Goal: Information Seeking & Learning: Learn about a topic

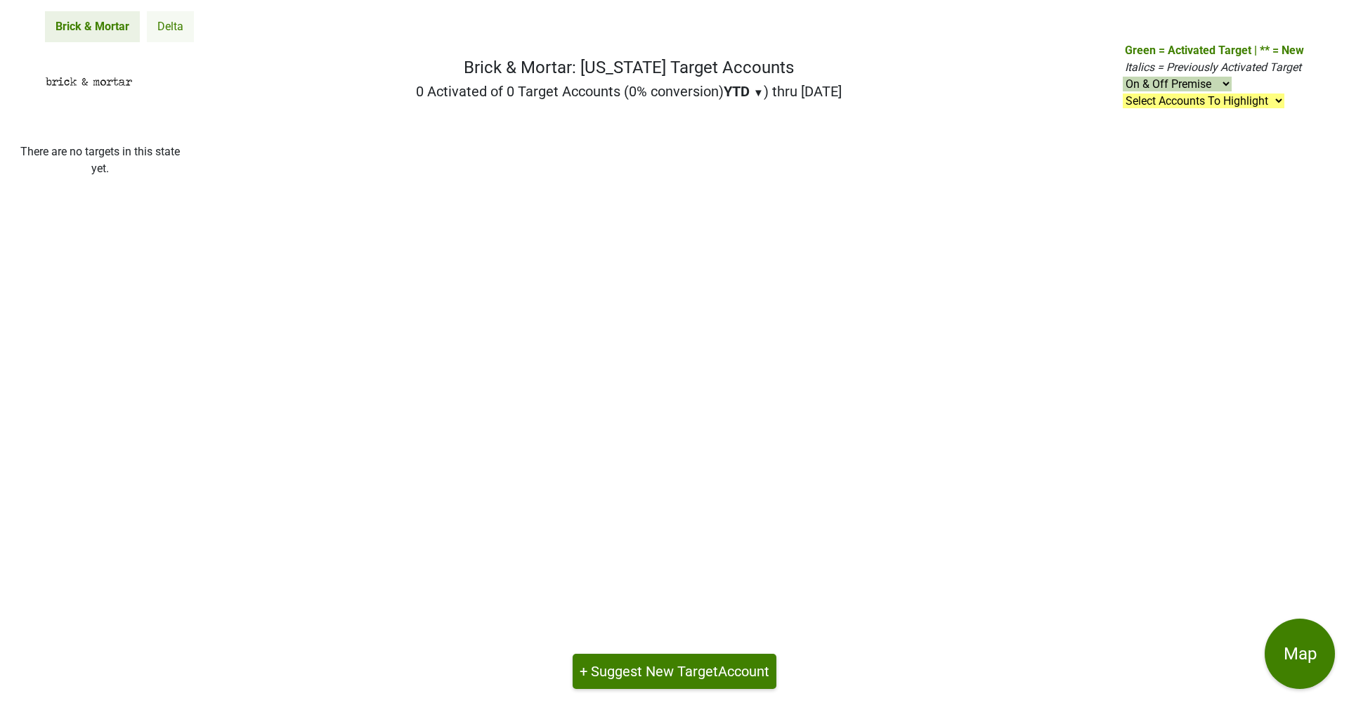
click at [178, 29] on link "Delta" at bounding box center [170, 26] width 47 height 31
click at [98, 85] on img at bounding box center [89, 82] width 88 height 24
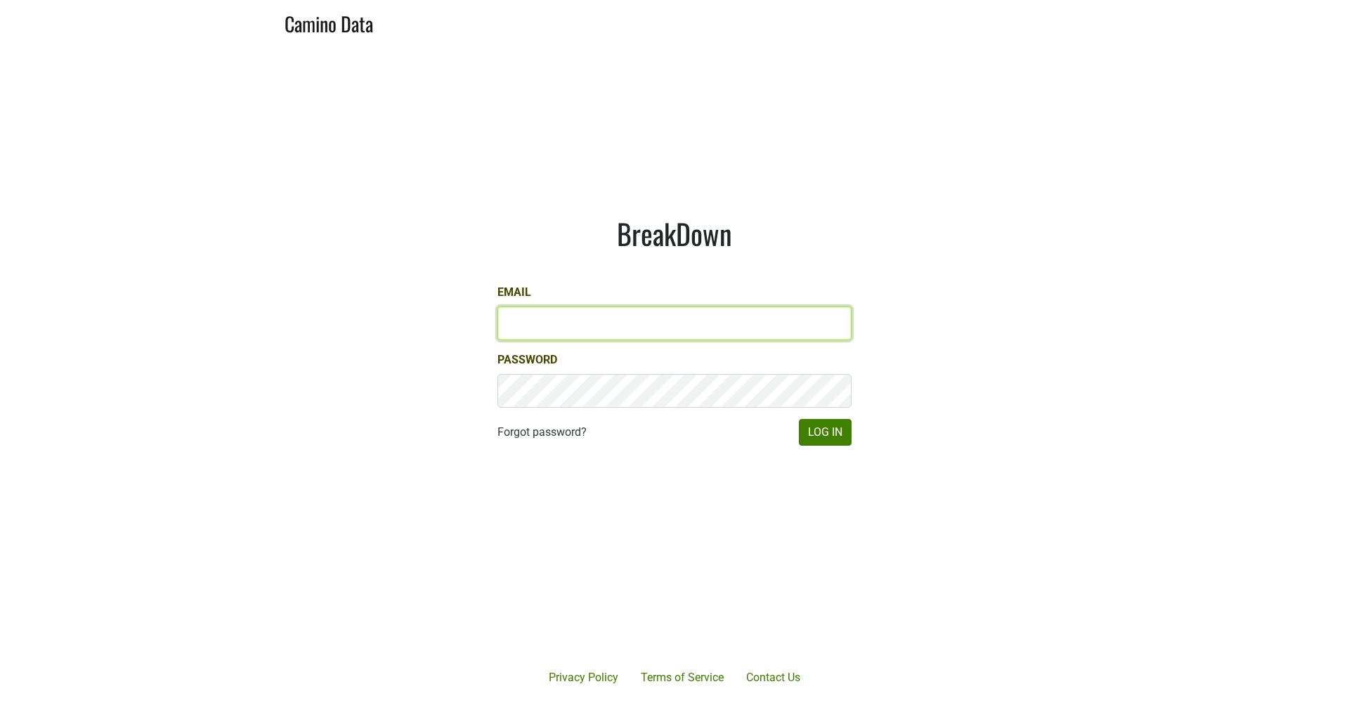
type input "laurenluquet@gmail.com"
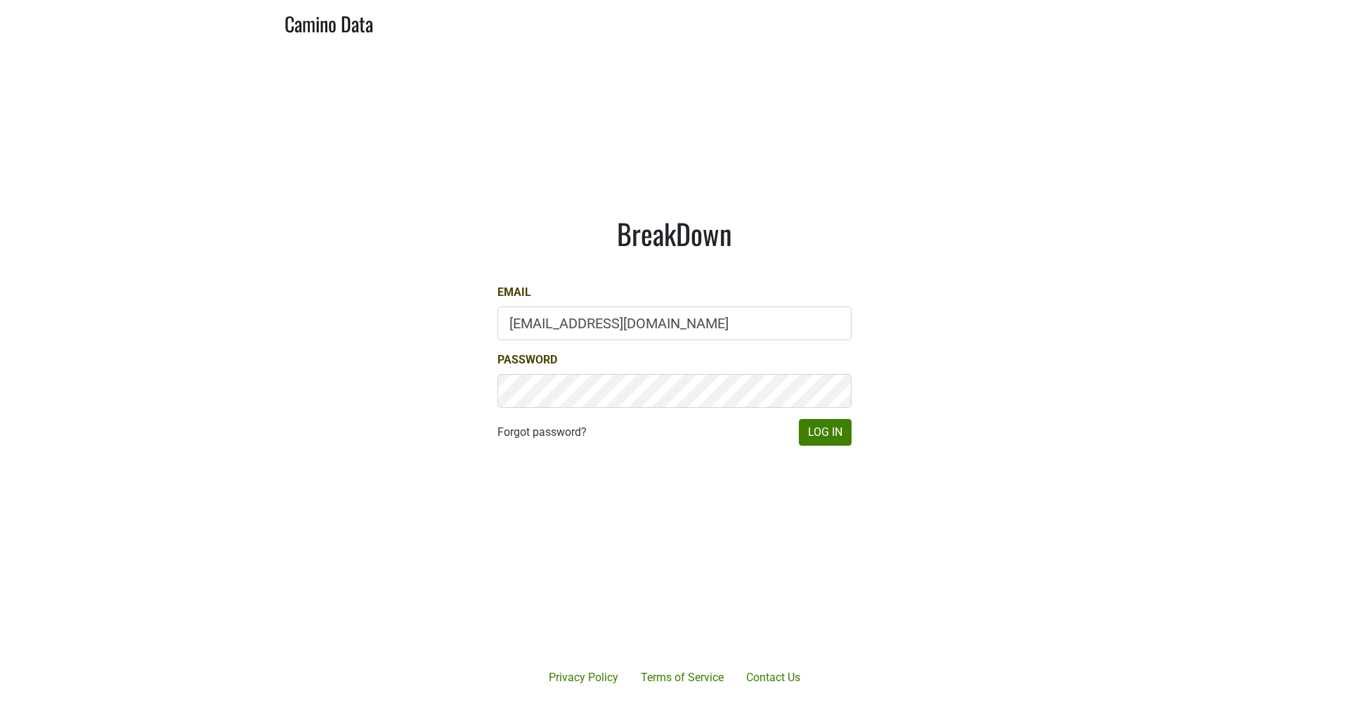
click at [852, 430] on div "BreakDown Email laurenluquet@gmail.com Password Forgot password? Log In" at bounding box center [675, 331] width 422 height 296
click at [833, 431] on button "Log In" at bounding box center [825, 432] width 53 height 27
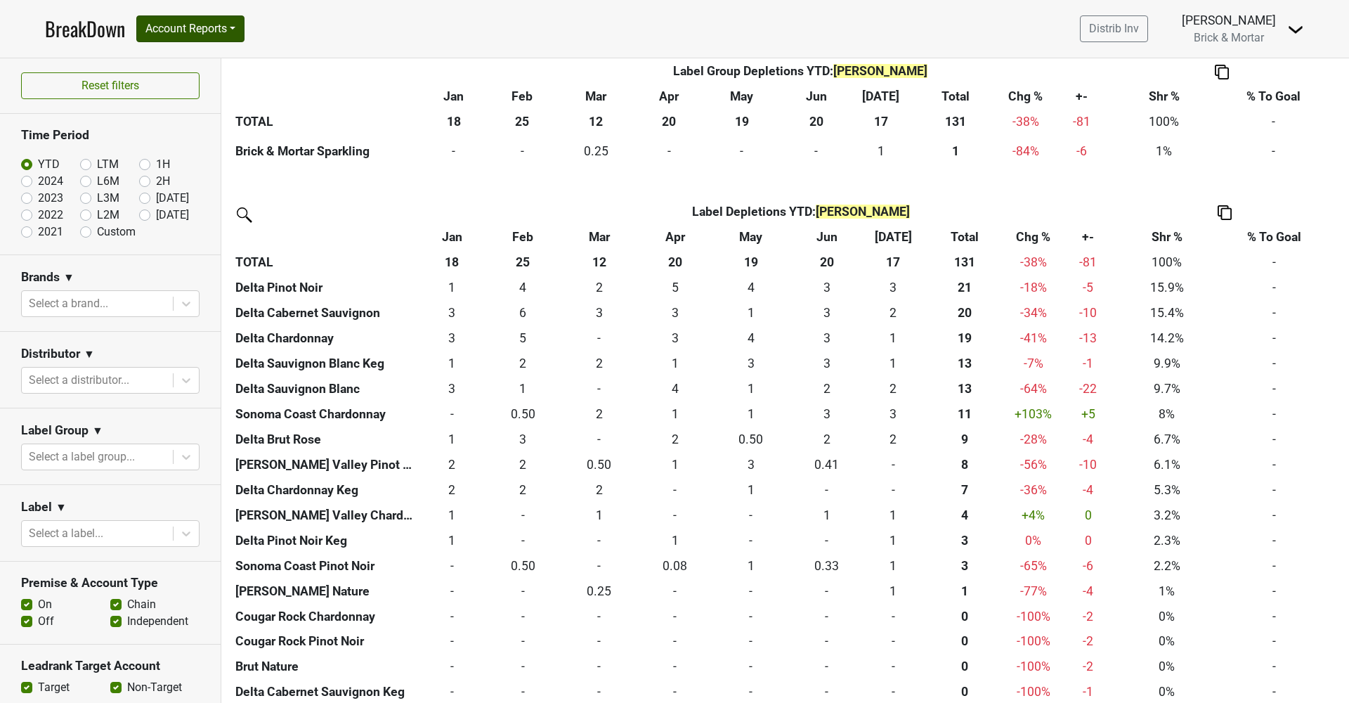
click at [223, 31] on button "Account Reports" at bounding box center [190, 28] width 108 height 27
click at [190, 67] on link "SuperRanker" at bounding box center [199, 61] width 124 height 22
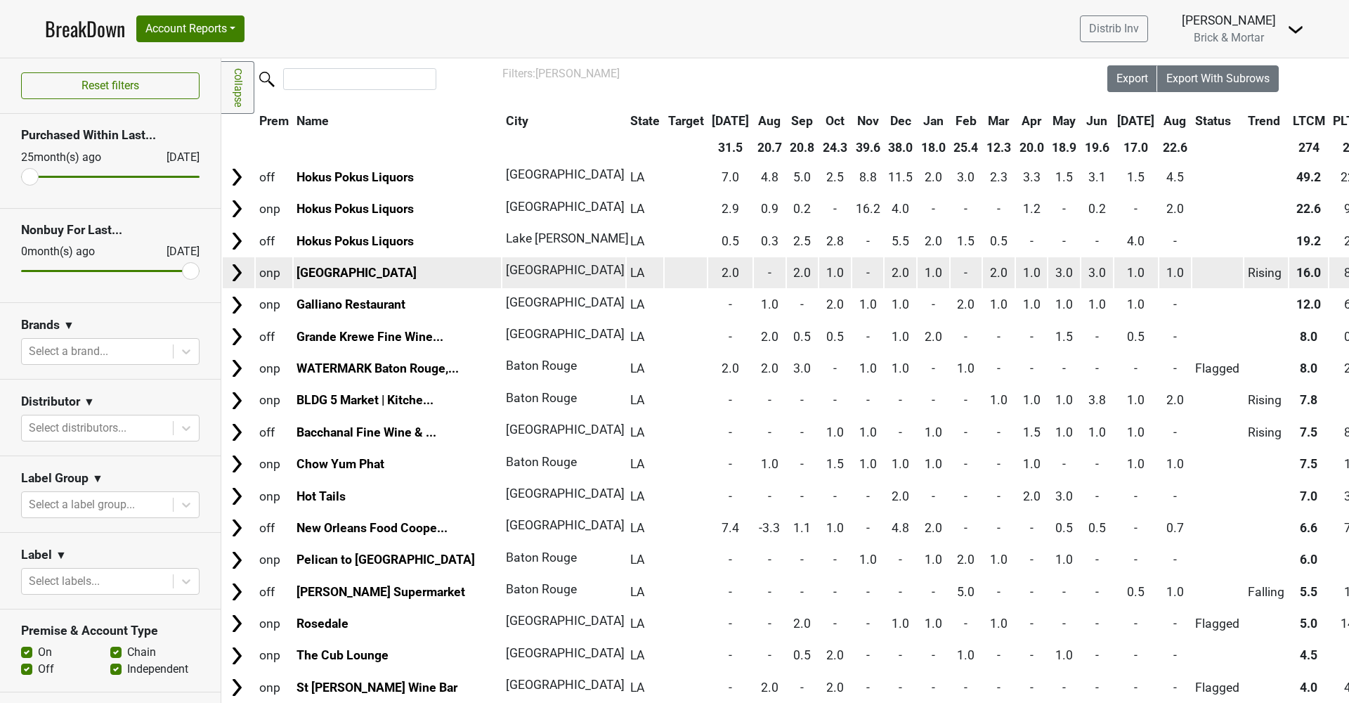
scroll to position [64, 0]
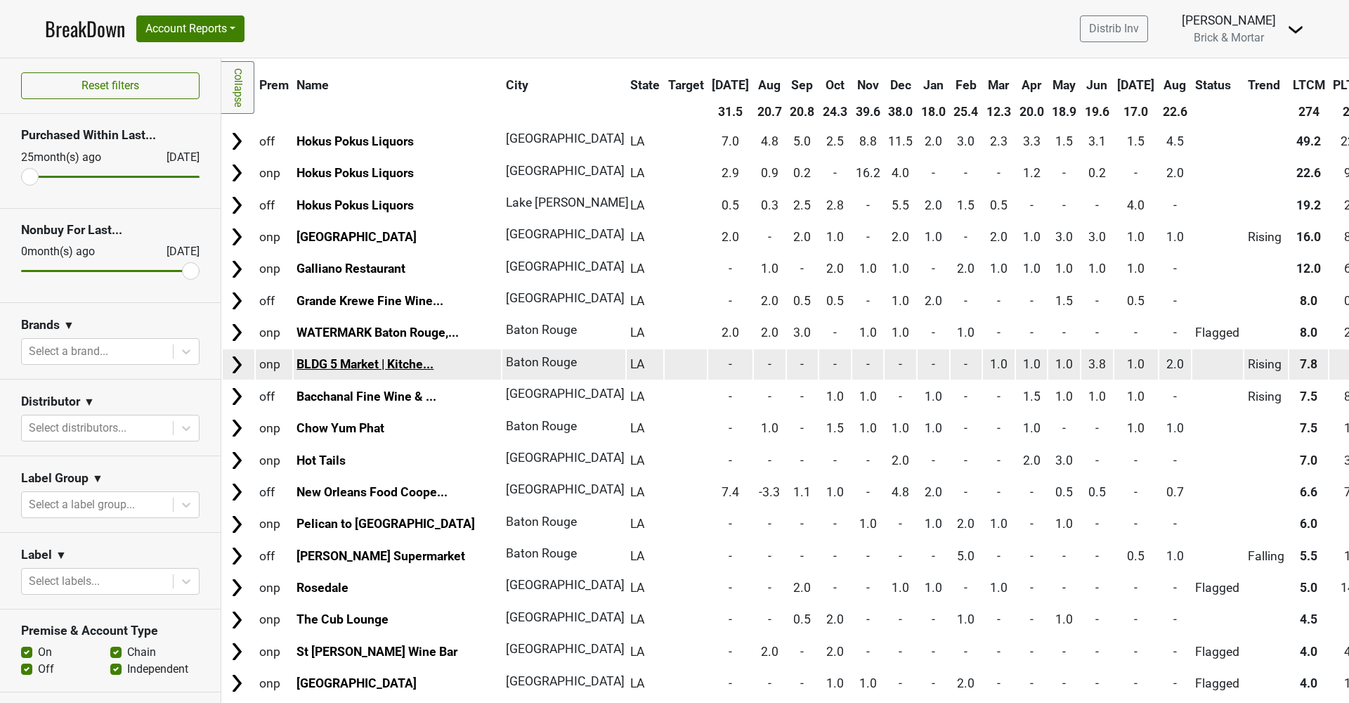
click at [382, 357] on link "BLDG 5 Market | Kitche..." at bounding box center [364, 364] width 137 height 14
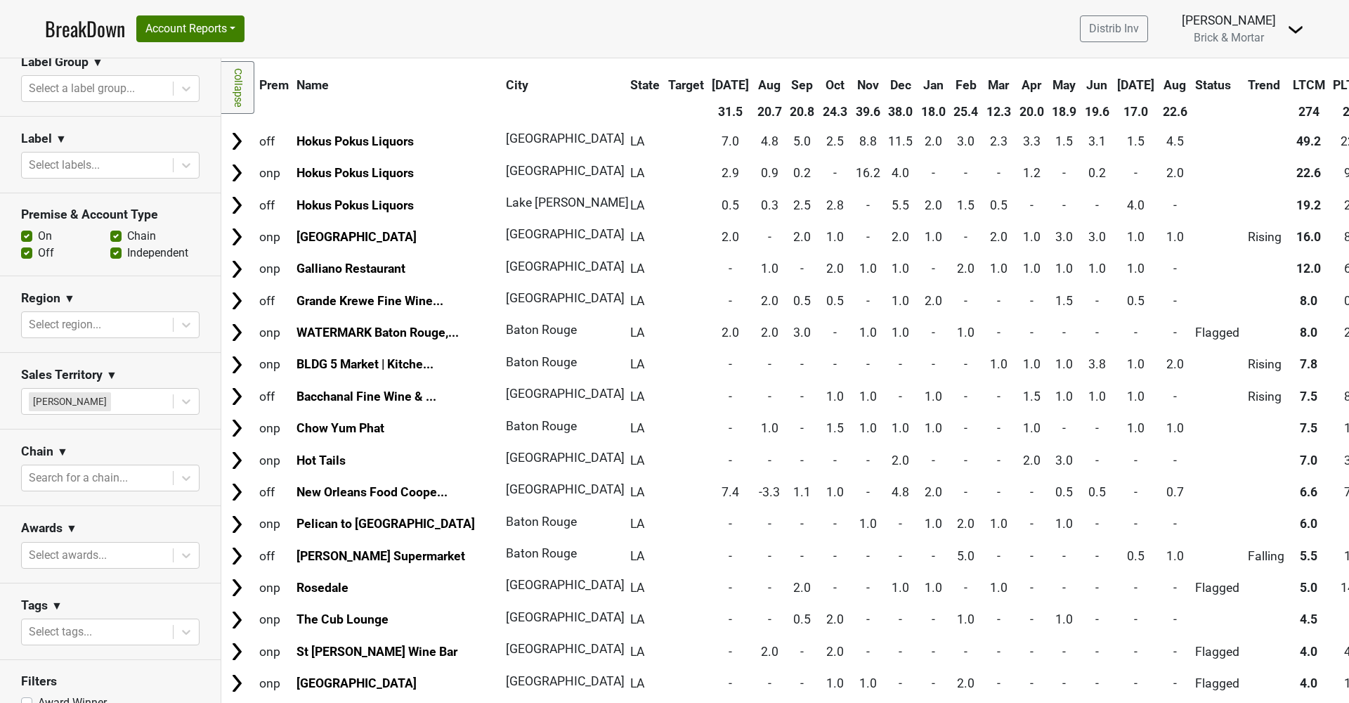
scroll to position [471, 0]
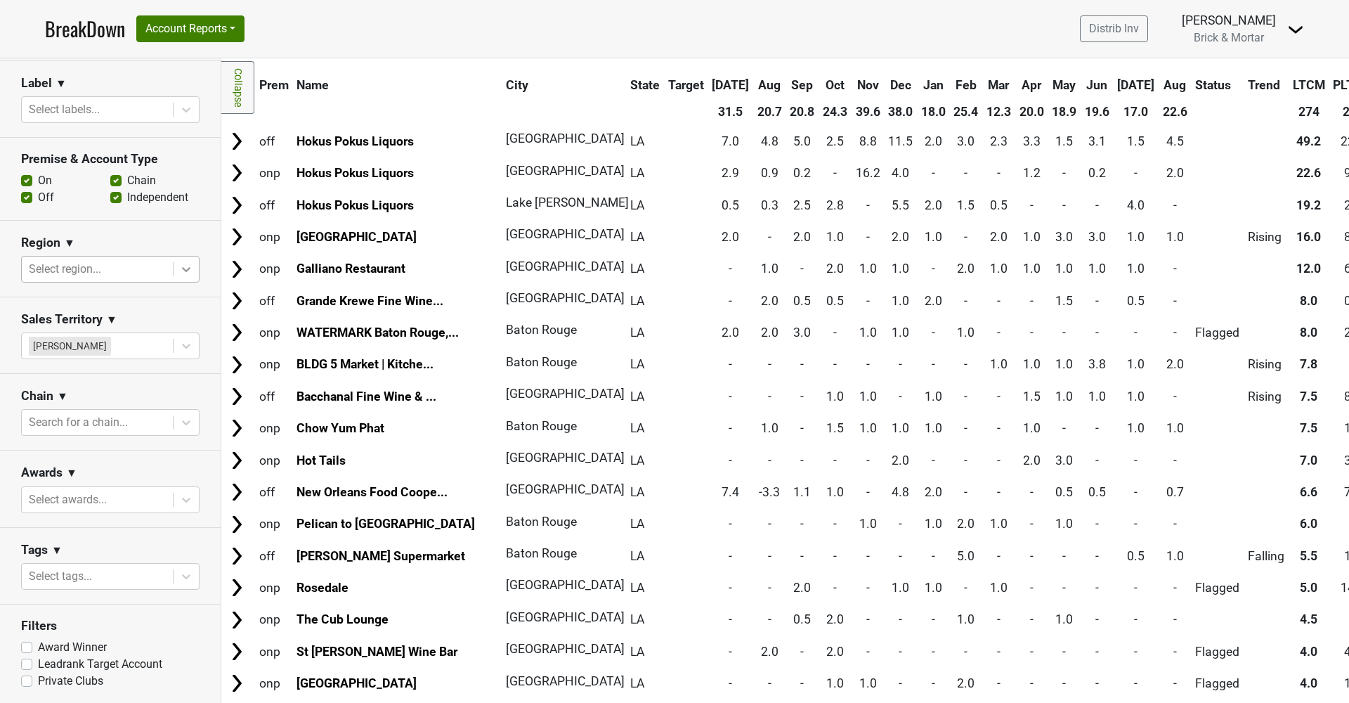
click at [179, 270] on icon at bounding box center [186, 269] width 14 height 14
click at [202, 254] on section "Region ▼ Select region..." at bounding box center [110, 259] width 221 height 77
click at [146, 103] on div at bounding box center [97, 110] width 137 height 20
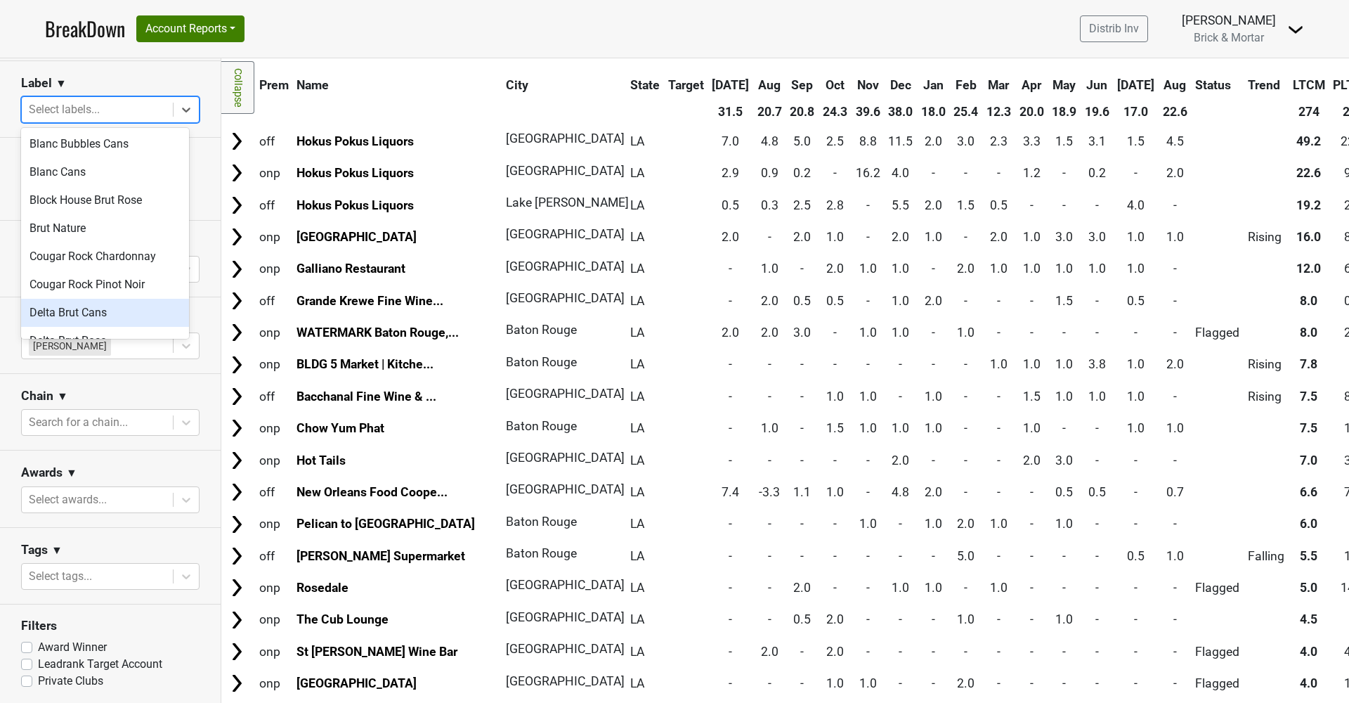
scroll to position [108, 0]
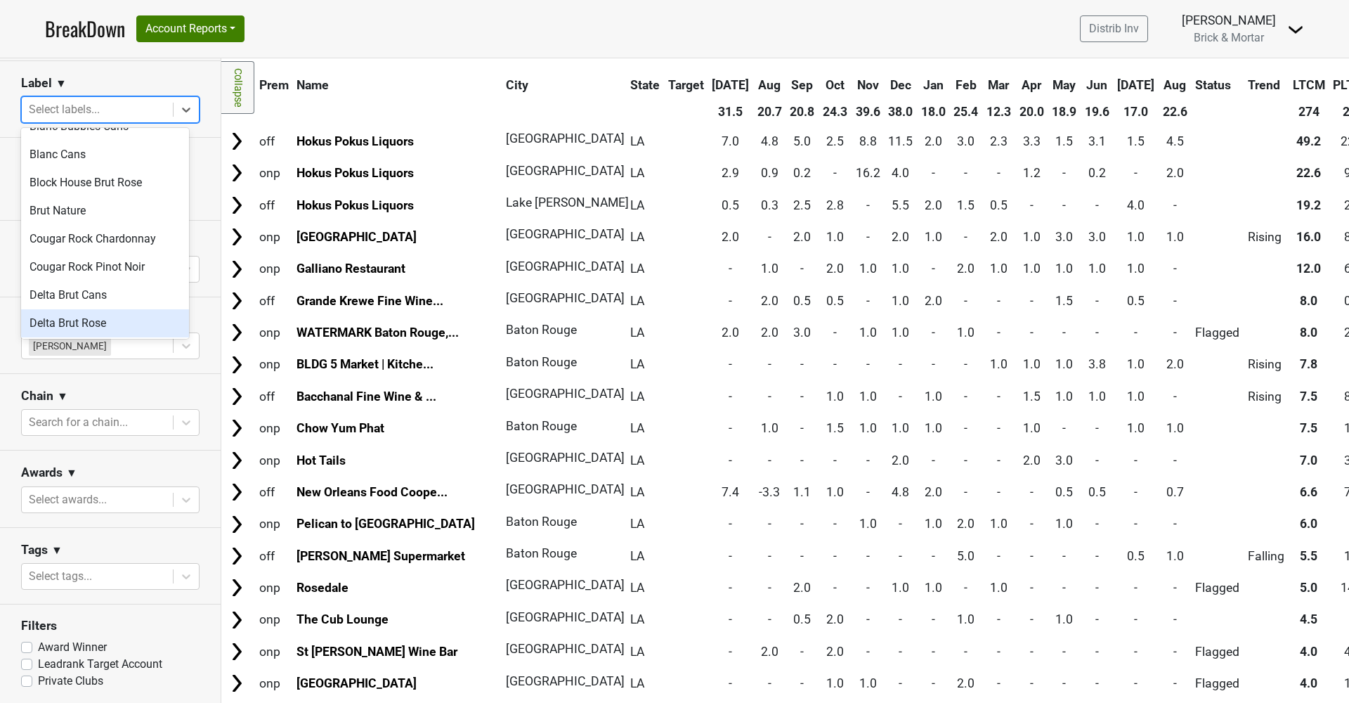
click at [70, 309] on div "Delta Brut Rose" at bounding box center [105, 323] width 168 height 28
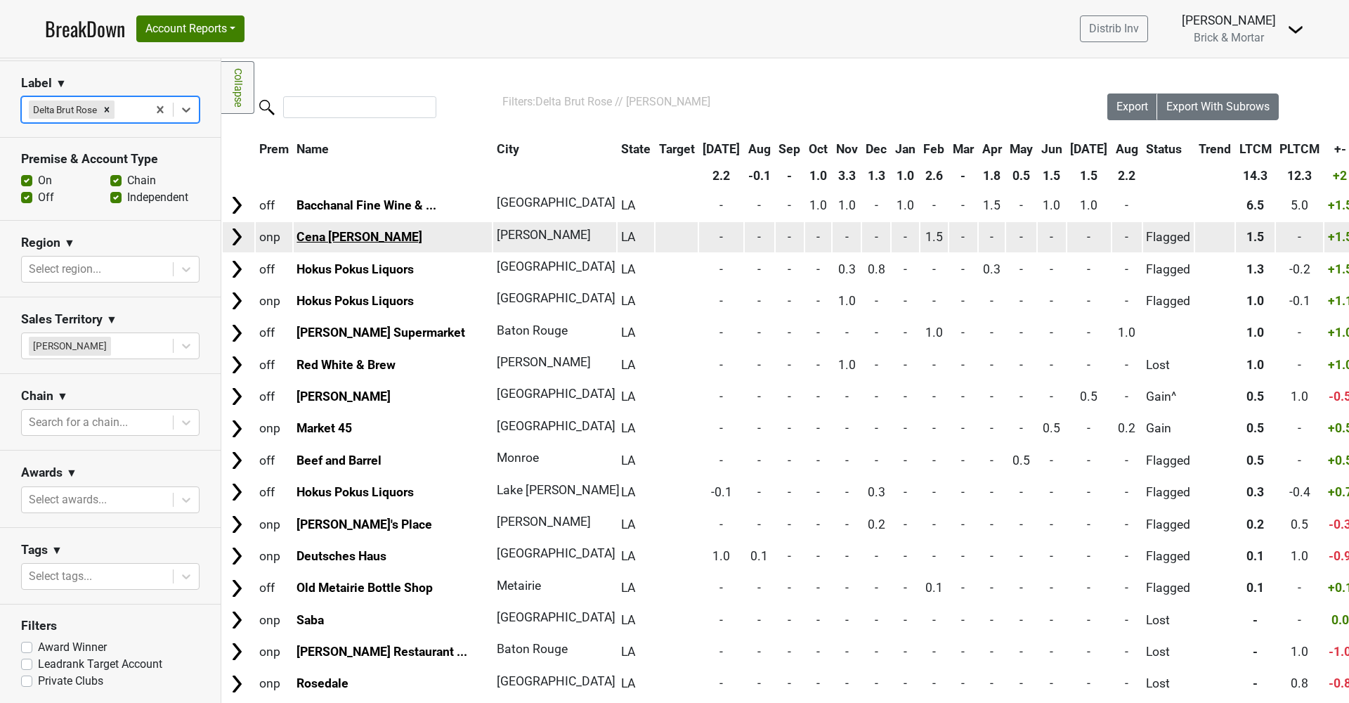
scroll to position [3, 0]
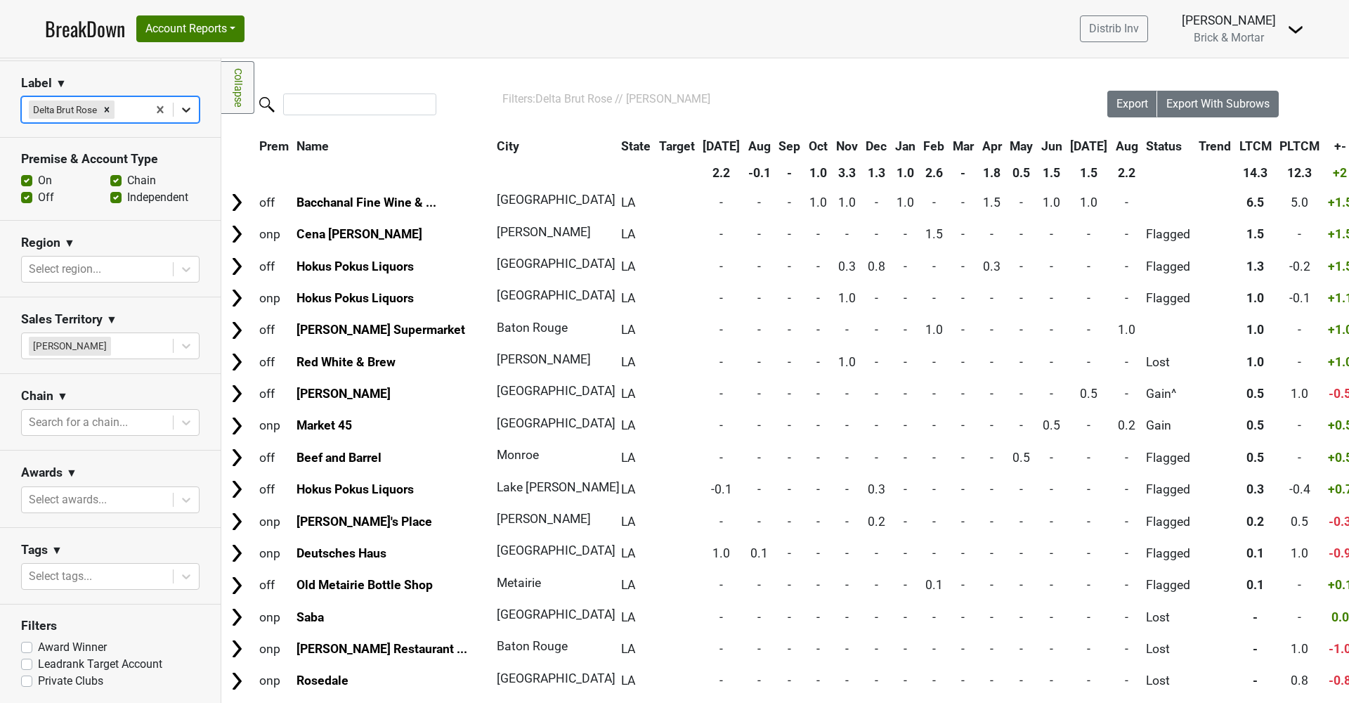
click at [185, 105] on div at bounding box center [186, 109] width 25 height 25
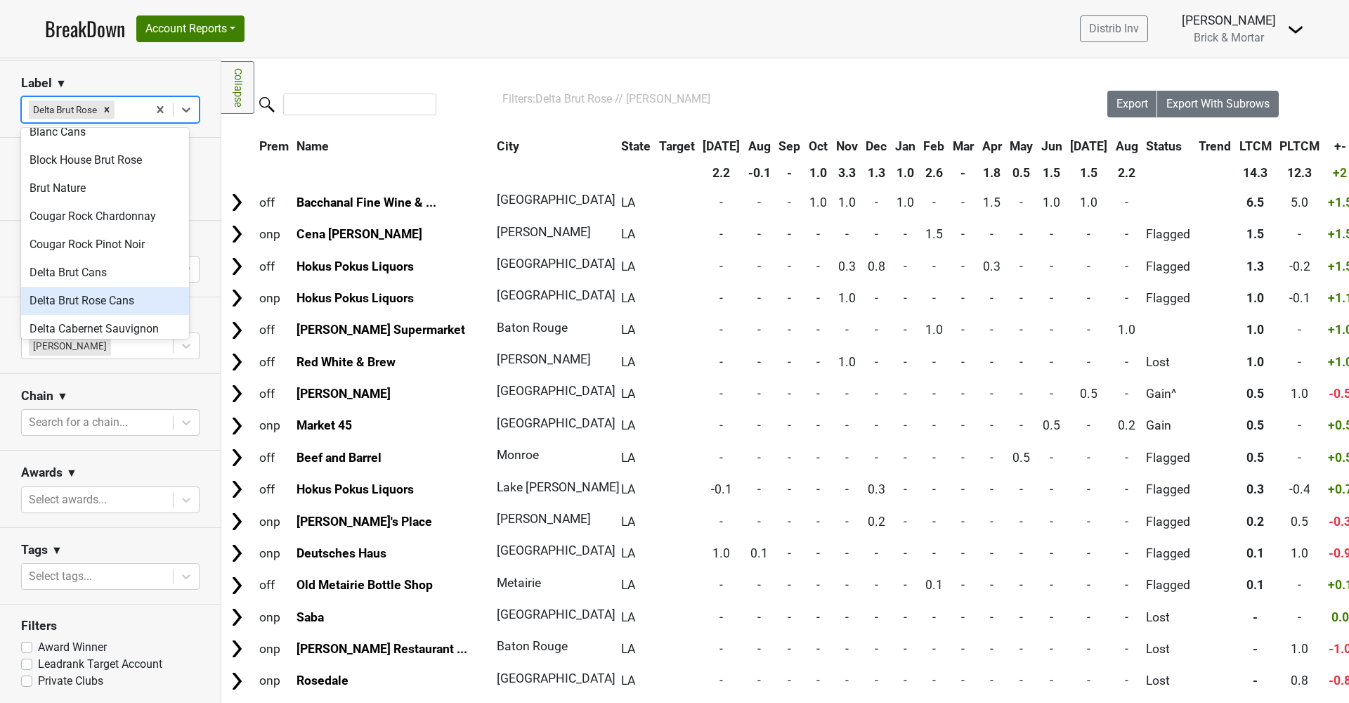
scroll to position [255, 0]
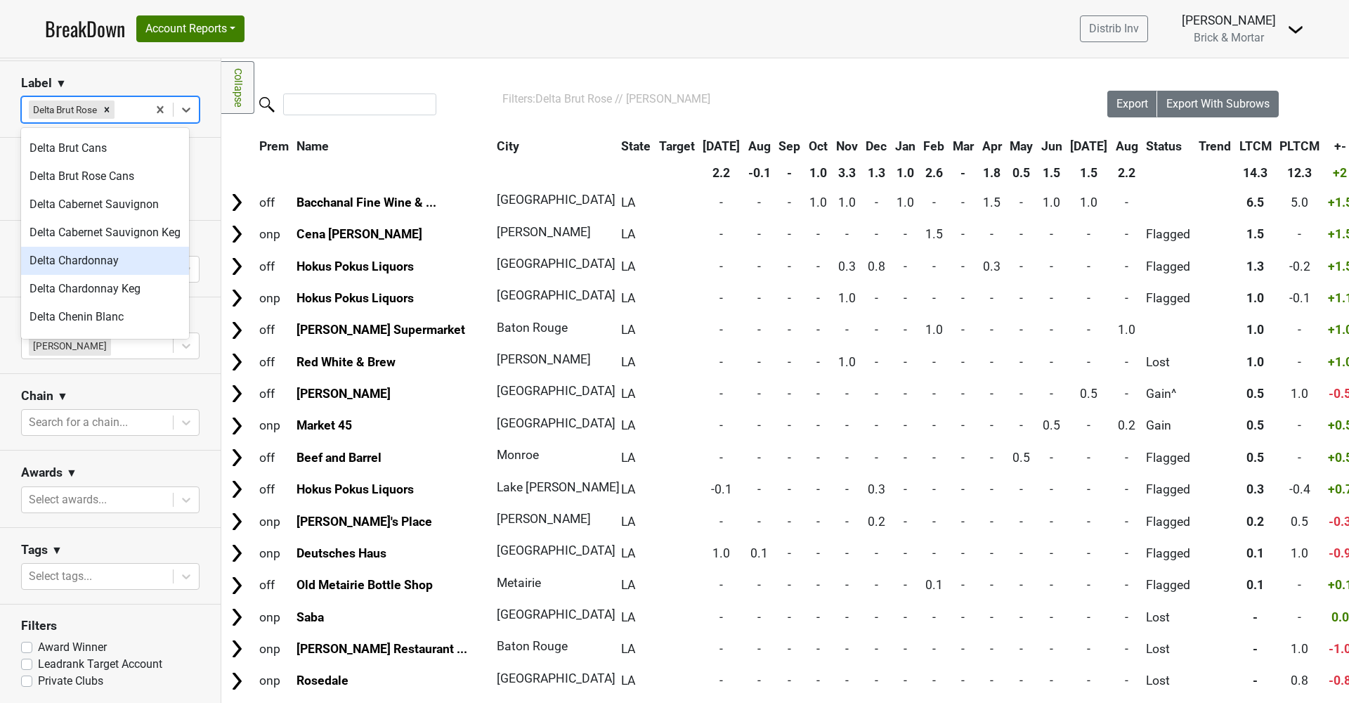
click at [91, 254] on div "Delta Chardonnay" at bounding box center [105, 261] width 168 height 28
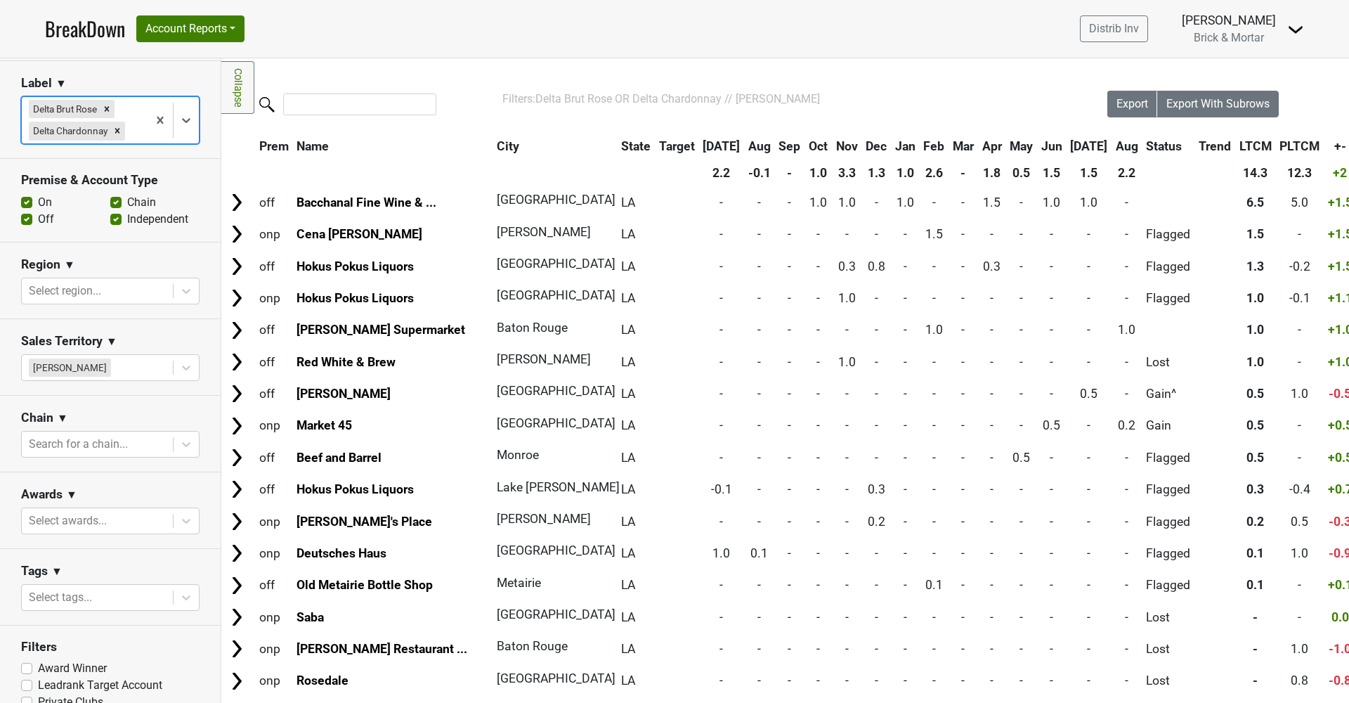
scroll to position [0, 0]
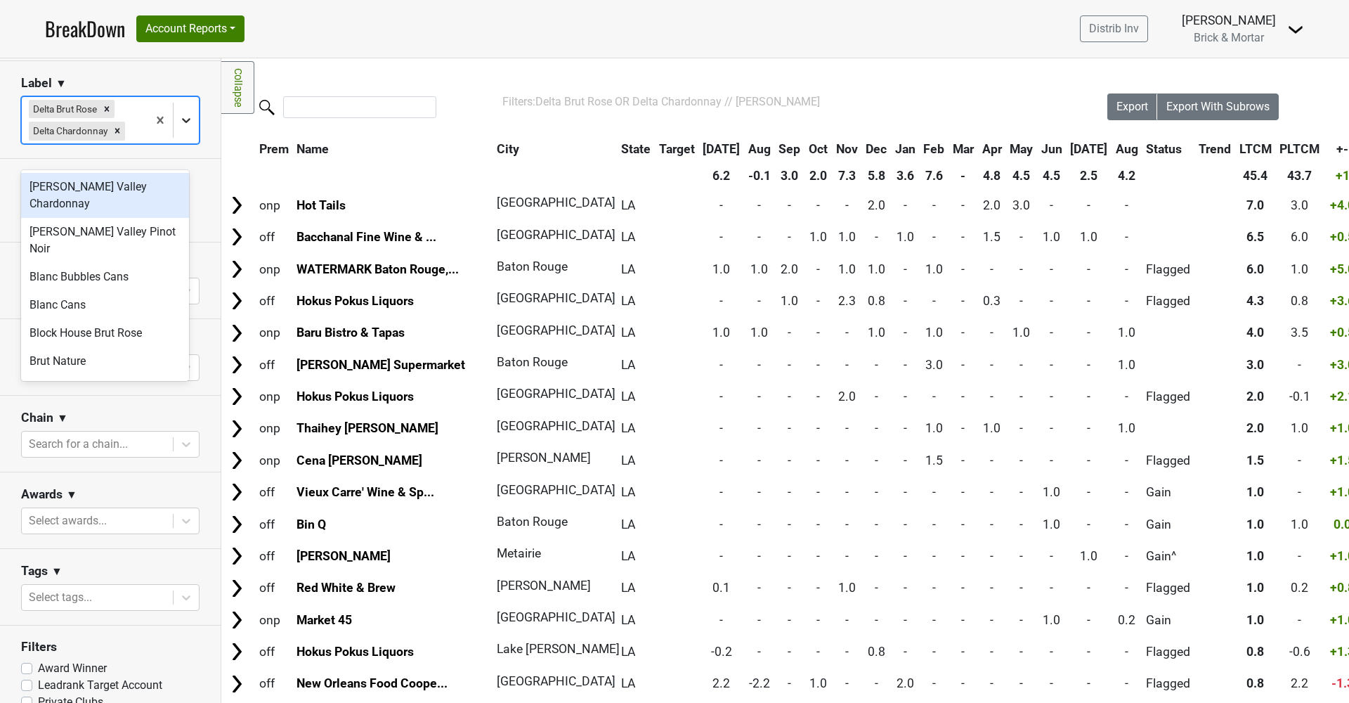
click at [181, 127] on icon at bounding box center [186, 120] width 14 height 14
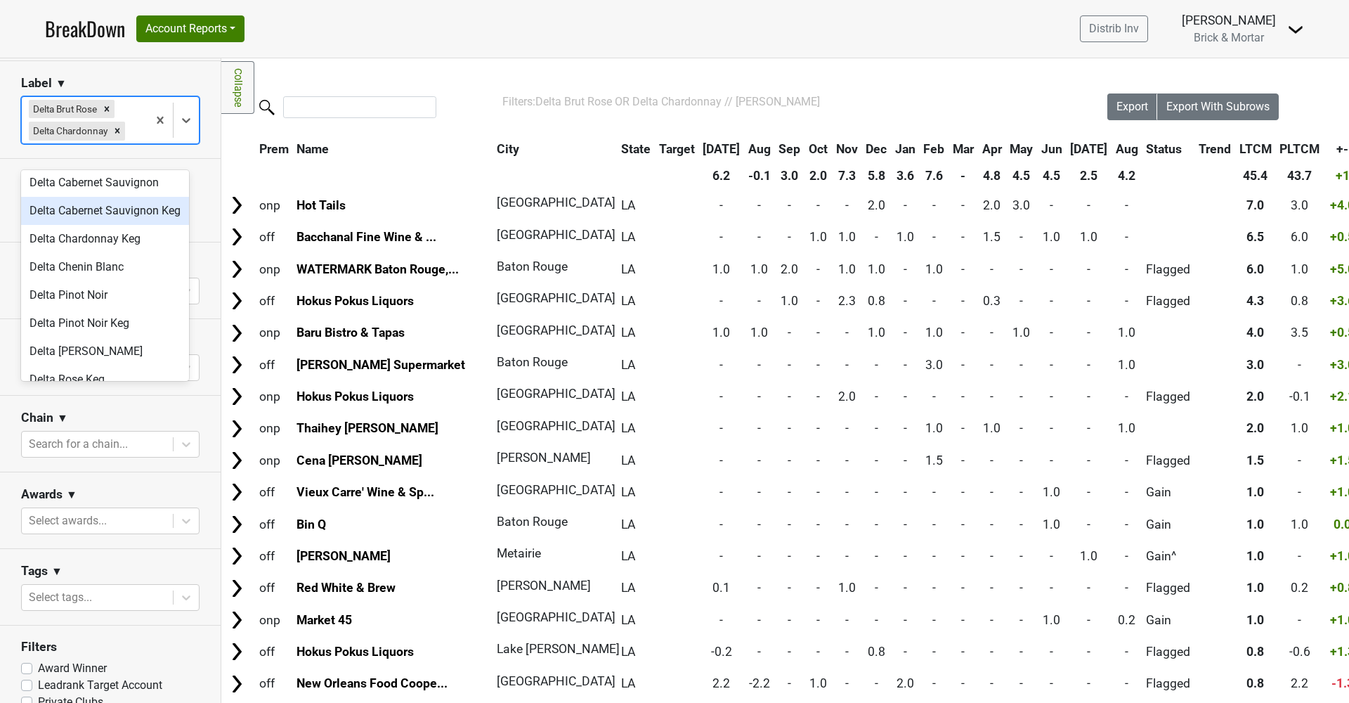
scroll to position [437, 0]
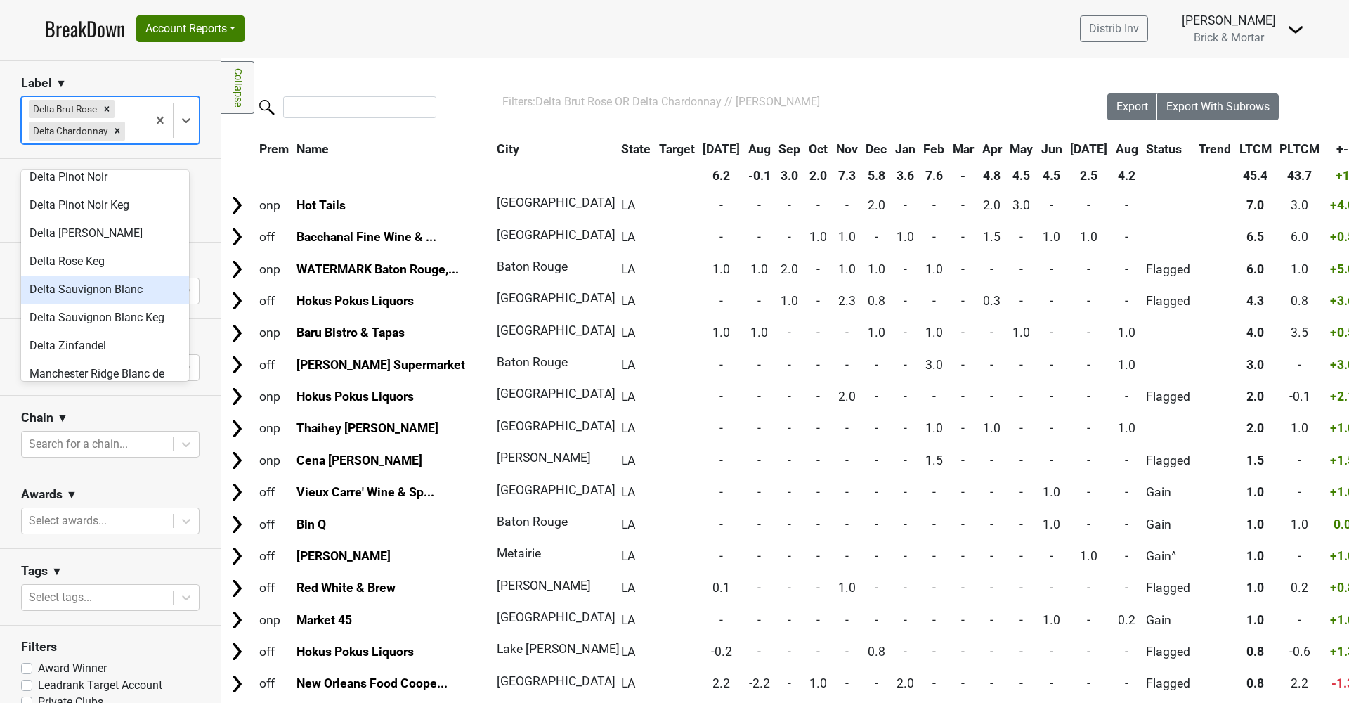
click at [137, 288] on div "Delta Sauvignon Blanc" at bounding box center [105, 289] width 168 height 28
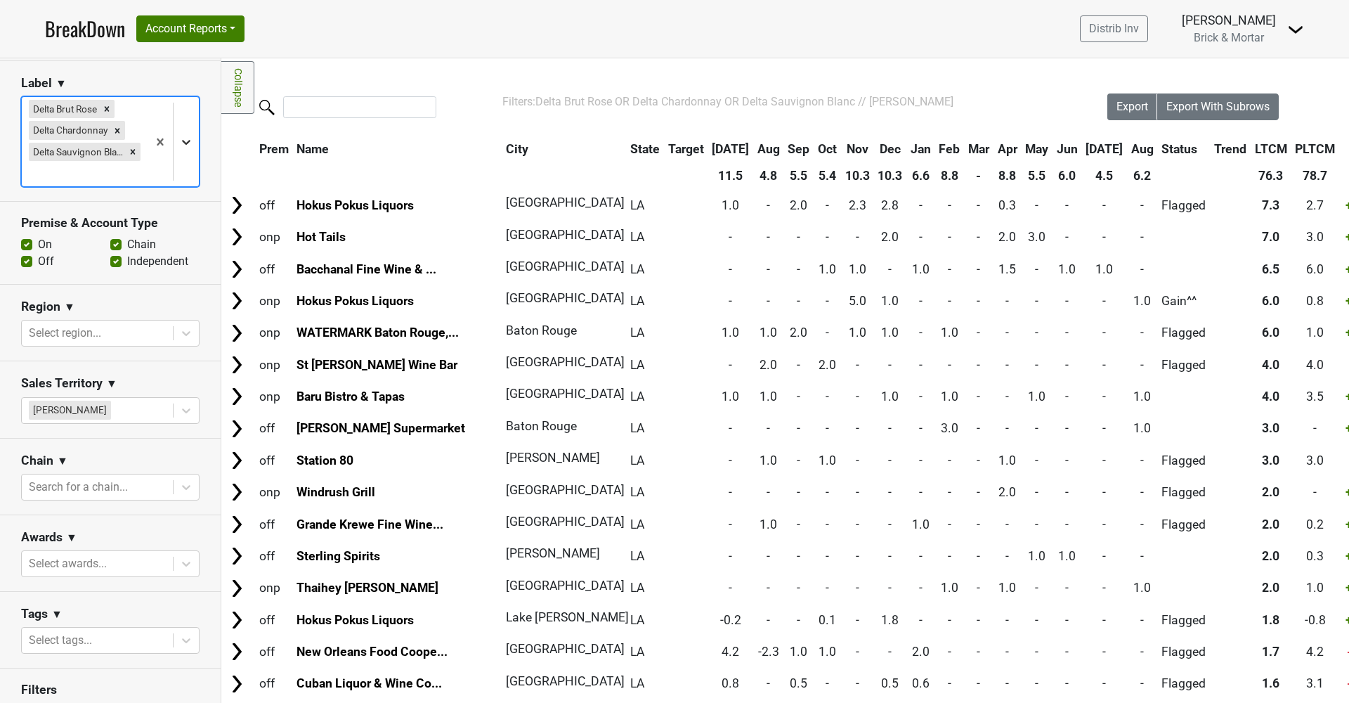
click at [179, 138] on icon at bounding box center [186, 142] width 14 height 14
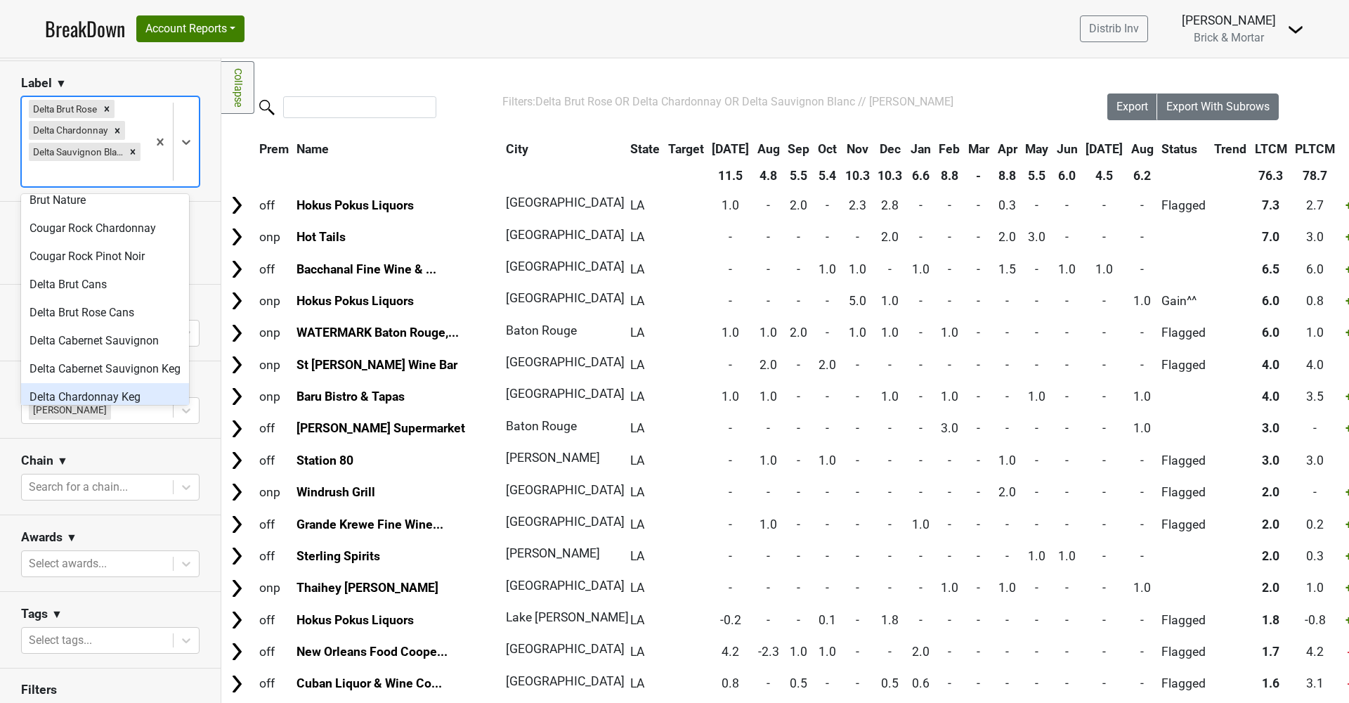
scroll to position [469, 0]
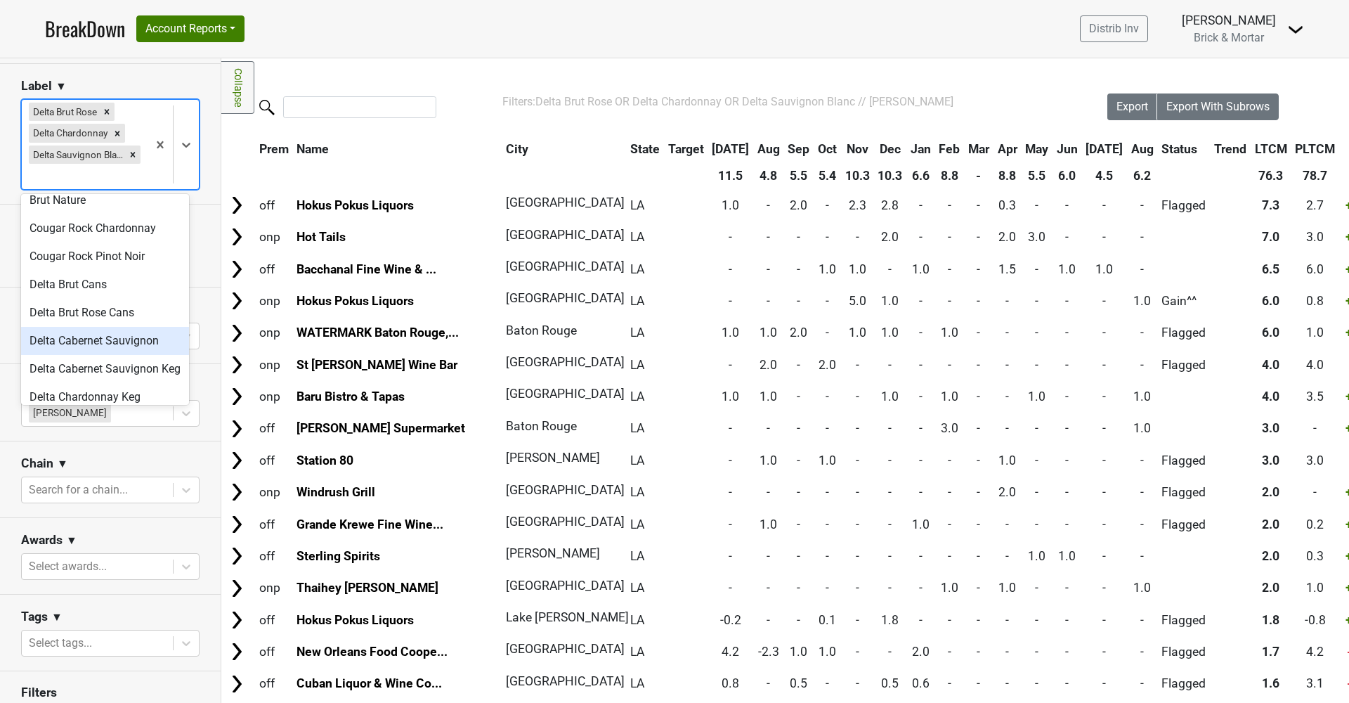
click at [121, 327] on div "Delta Cabernet Sauvignon" at bounding box center [105, 341] width 168 height 28
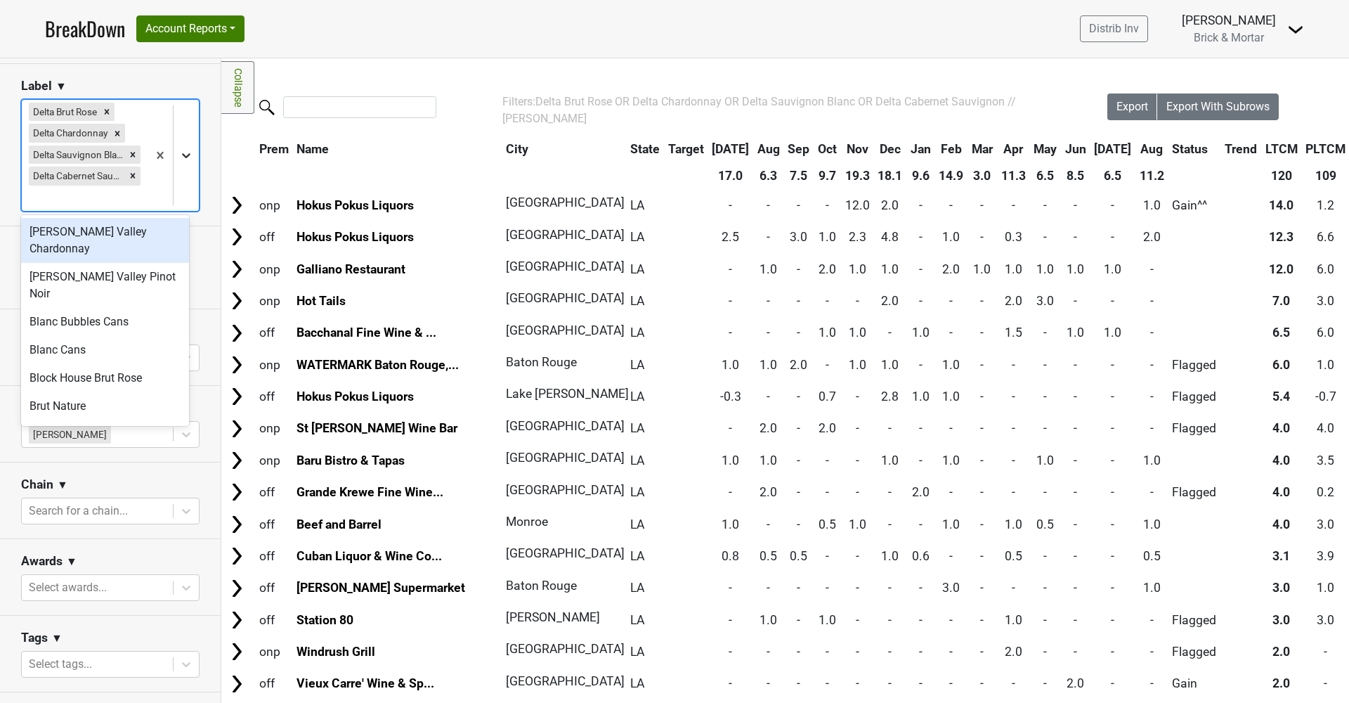
click at [179, 151] on icon at bounding box center [186, 155] width 14 height 14
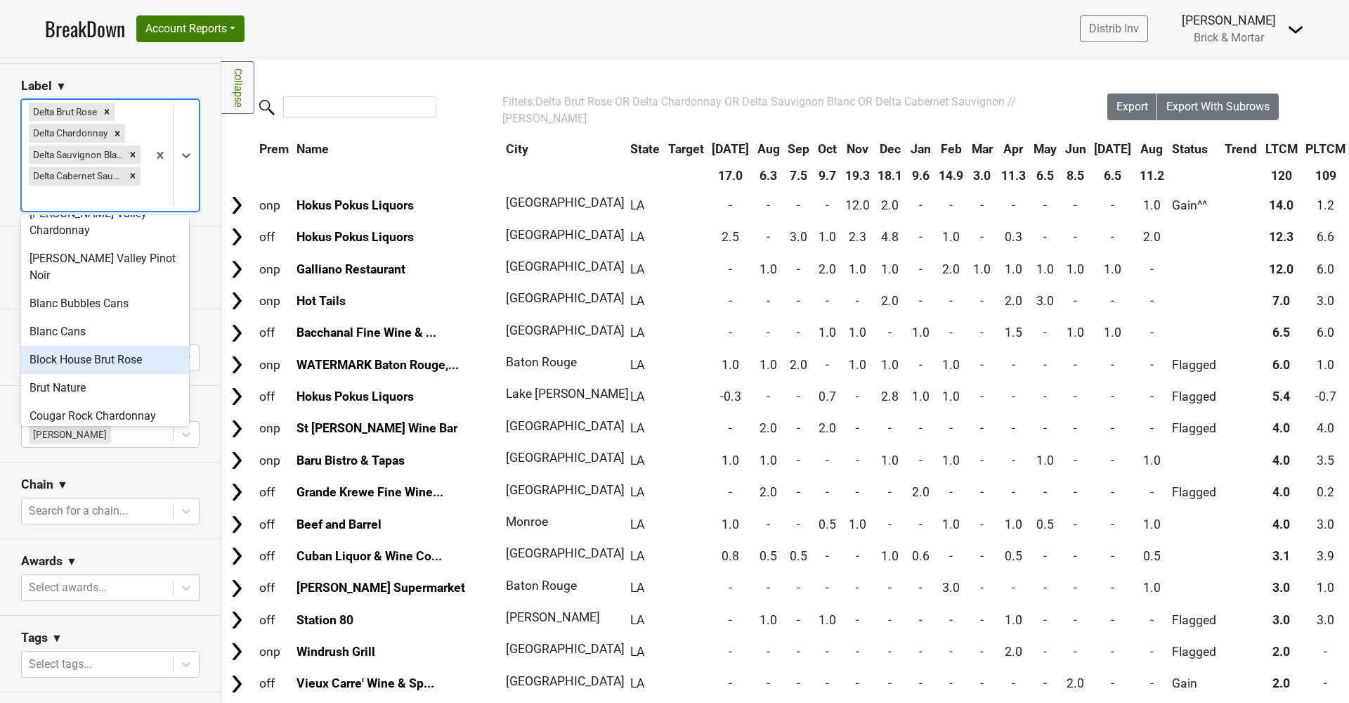
scroll to position [266, 0]
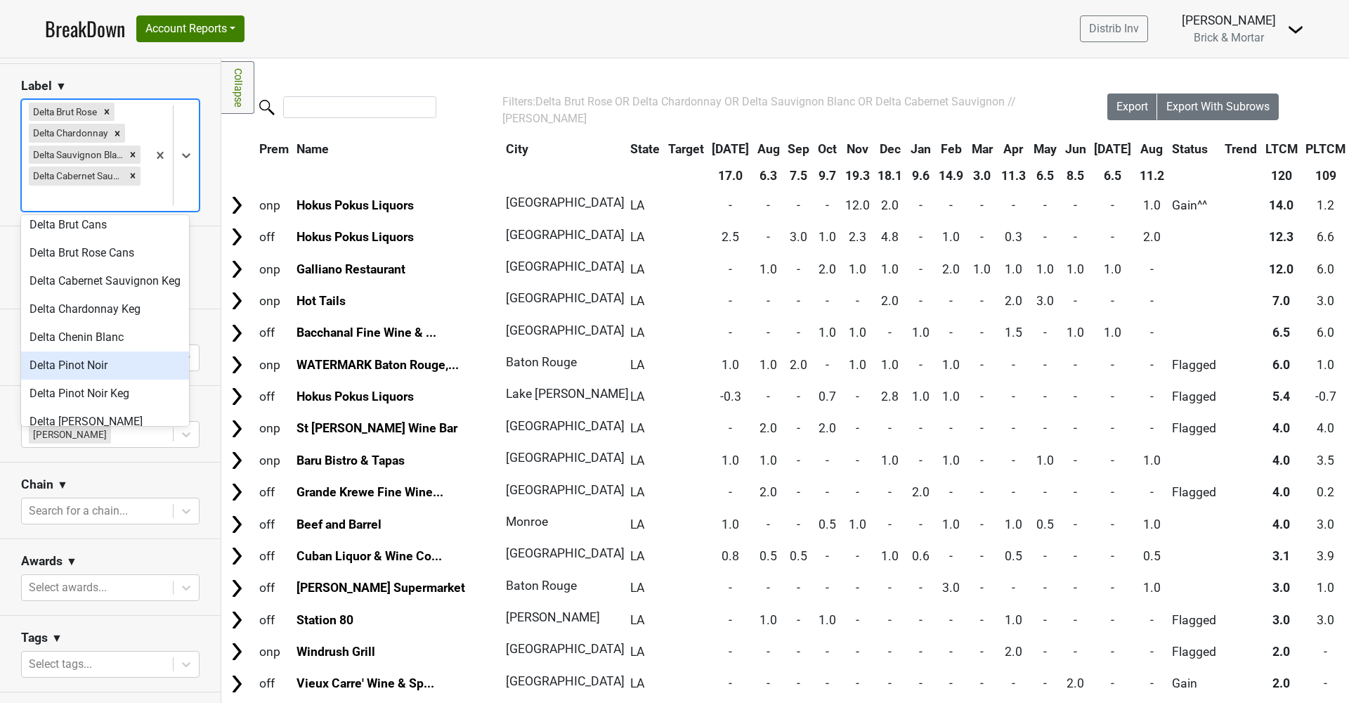
click at [114, 366] on div "Delta Pinot Noir" at bounding box center [105, 365] width 168 height 28
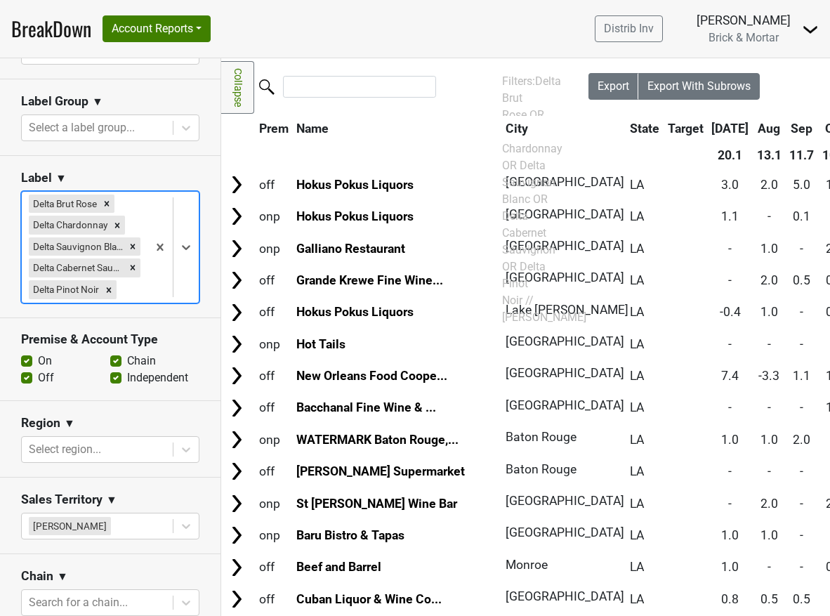
scroll to position [132, 0]
